Goal: Check status: Check status

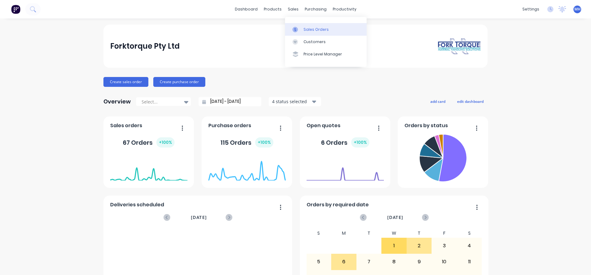
click at [307, 30] on div "Sales Orders" at bounding box center [315, 30] width 25 height 6
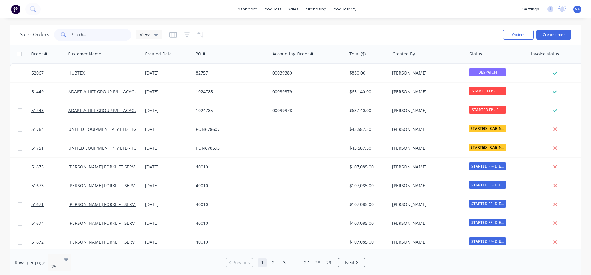
click at [113, 38] on input "text" at bounding box center [101, 35] width 60 height 12
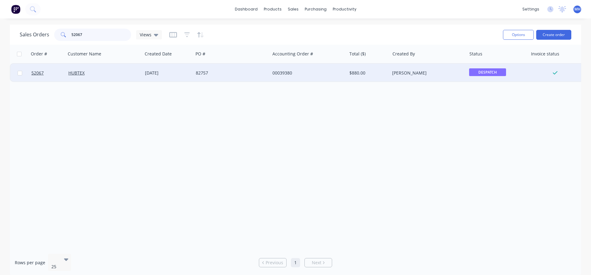
type input "52067"
click at [208, 74] on div "82757" at bounding box center [230, 73] width 68 height 6
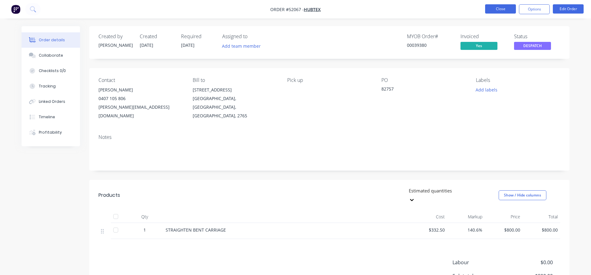
click at [495, 8] on button "Close" at bounding box center [500, 8] width 31 height 9
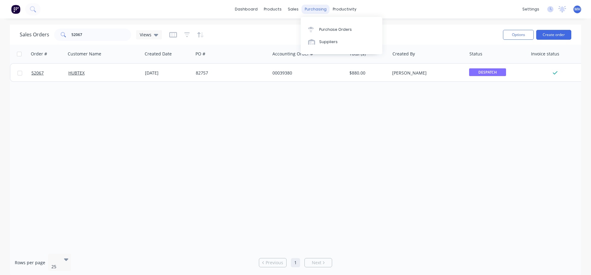
click at [316, 9] on div "purchasing" at bounding box center [315, 9] width 28 height 9
click at [316, 26] on link "Purchase Orders" at bounding box center [341, 29] width 82 height 12
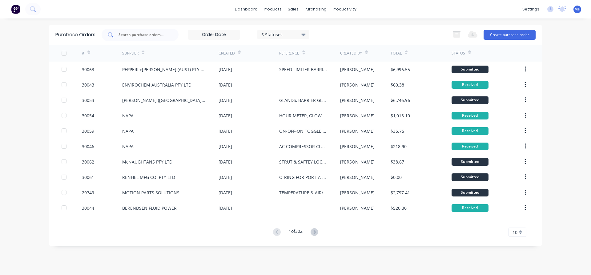
click at [162, 36] on input "text" at bounding box center [143, 35] width 51 height 6
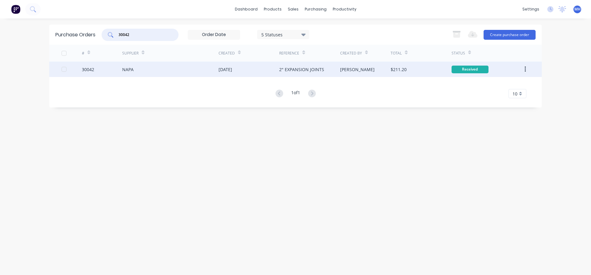
type input "30042"
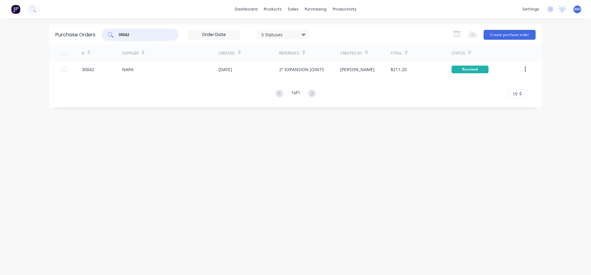
click at [232, 68] on div "[DATE]" at bounding box center [225, 69] width 14 height 6
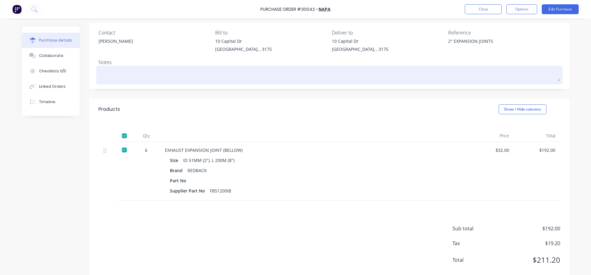
scroll to position [57, 0]
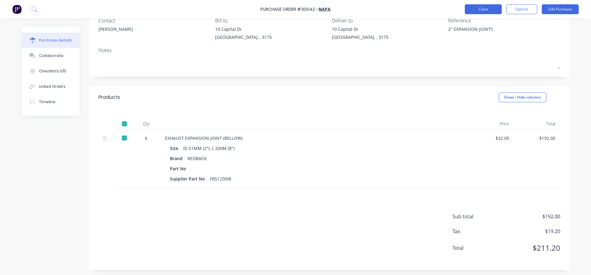
click at [481, 8] on button "Close" at bounding box center [482, 9] width 37 height 10
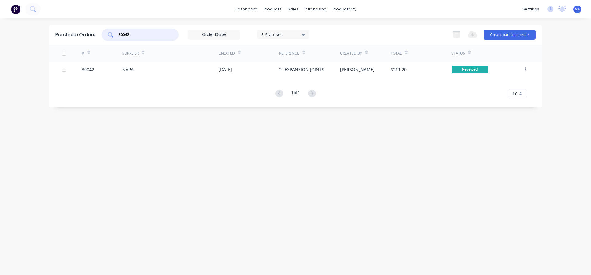
drag, startPoint x: 134, startPoint y: 35, endPoint x: 94, endPoint y: 36, distance: 40.0
click at [118, 37] on input "30042" at bounding box center [143, 35] width 51 height 6
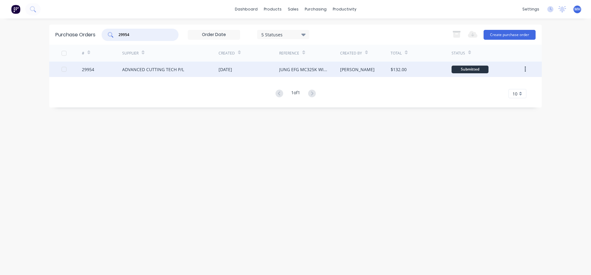
type input "29954"
click at [132, 67] on div "ADVANCED CUTTING TECH P/L" at bounding box center [153, 69] width 62 height 6
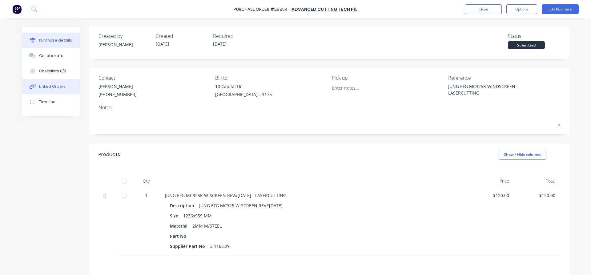
click at [49, 85] on div "Linked Orders" at bounding box center [52, 87] width 26 height 6
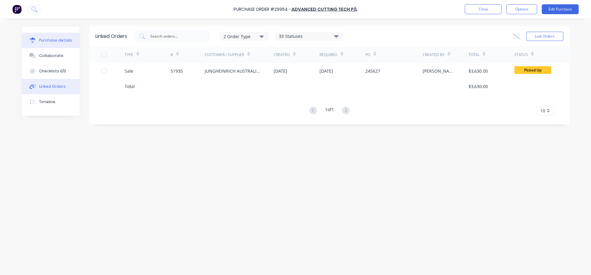
click at [51, 41] on div "Purchase details" at bounding box center [55, 41] width 33 height 6
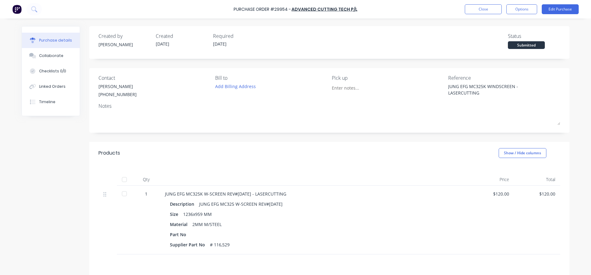
type textarea "x"
click at [477, 8] on button "Close" at bounding box center [482, 9] width 37 height 10
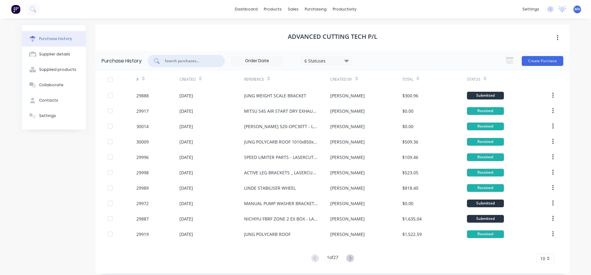
click at [179, 62] on input "text" at bounding box center [189, 61] width 51 height 6
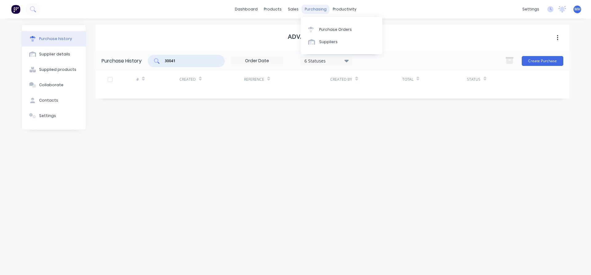
type input "30041"
click at [310, 9] on div "purchasing" at bounding box center [315, 9] width 28 height 9
click at [316, 26] on link "Purchase Orders" at bounding box center [341, 29] width 82 height 12
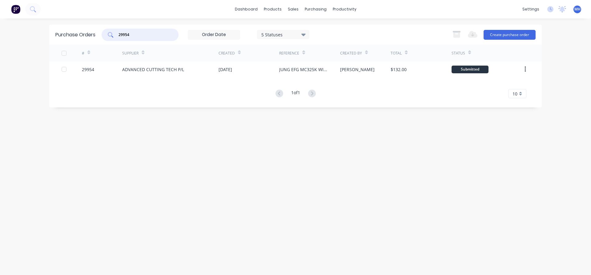
drag, startPoint x: 143, startPoint y: 35, endPoint x: 87, endPoint y: 38, distance: 56.0
click at [118, 38] on input "29954" at bounding box center [143, 35] width 51 height 6
type input "30041"
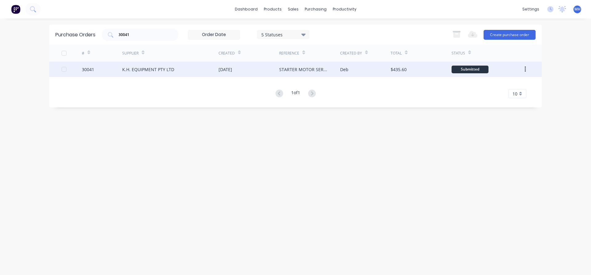
click at [142, 69] on div "K.H. EQUIPMENT PTY LTD" at bounding box center [148, 69] width 52 height 6
type textarea "x"
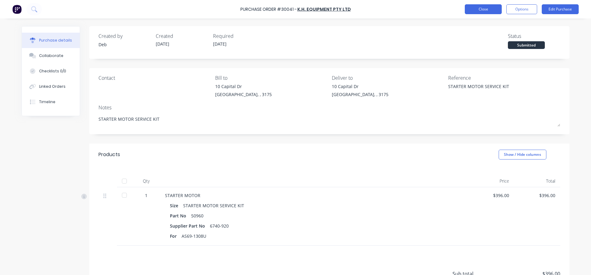
click at [477, 10] on button "Close" at bounding box center [482, 9] width 37 height 10
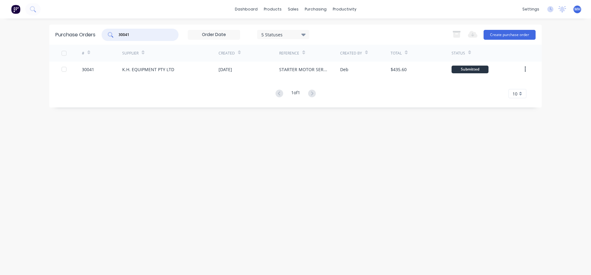
drag, startPoint x: 142, startPoint y: 34, endPoint x: 77, endPoint y: 27, distance: 65.6
click at [118, 32] on input "30041" at bounding box center [143, 35] width 51 height 6
type input "29942"
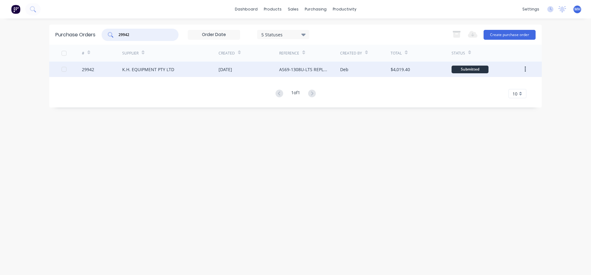
click at [218, 67] on div "K.H. EQUIPMENT PTY LTD" at bounding box center [170, 69] width 96 height 15
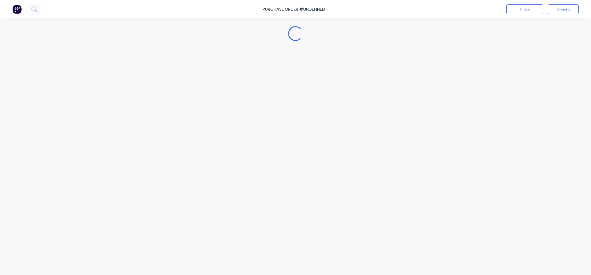
type textarea "x"
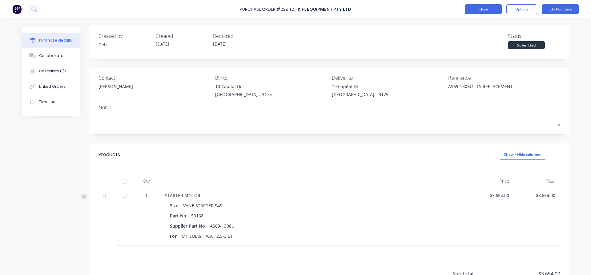
click at [483, 8] on button "Close" at bounding box center [482, 9] width 37 height 10
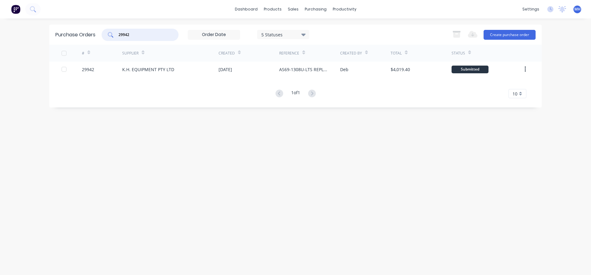
drag, startPoint x: 139, startPoint y: 33, endPoint x: 84, endPoint y: 27, distance: 55.4
click at [118, 32] on input "29942" at bounding box center [143, 35] width 51 height 6
click at [148, 35] on input "29791" at bounding box center [143, 35] width 51 height 6
drag, startPoint x: 136, startPoint y: 32, endPoint x: 97, endPoint y: 32, distance: 39.4
click at [118, 32] on input "29791" at bounding box center [143, 35] width 51 height 6
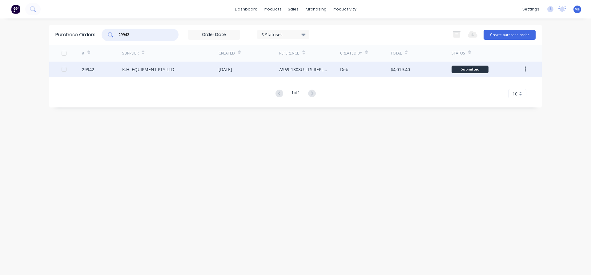
type input "29942"
click at [232, 66] on div "[DATE]" at bounding box center [225, 69] width 14 height 6
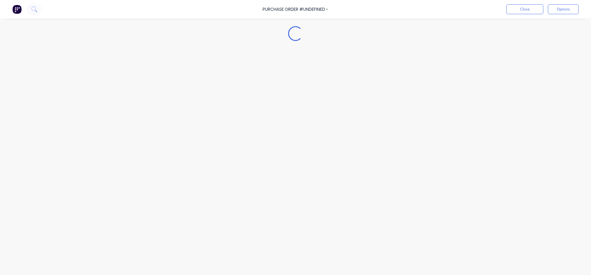
type textarea "x"
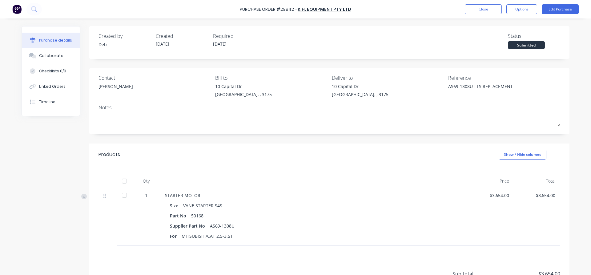
scroll to position [57, 0]
